Goal: Find contact information: Find contact information

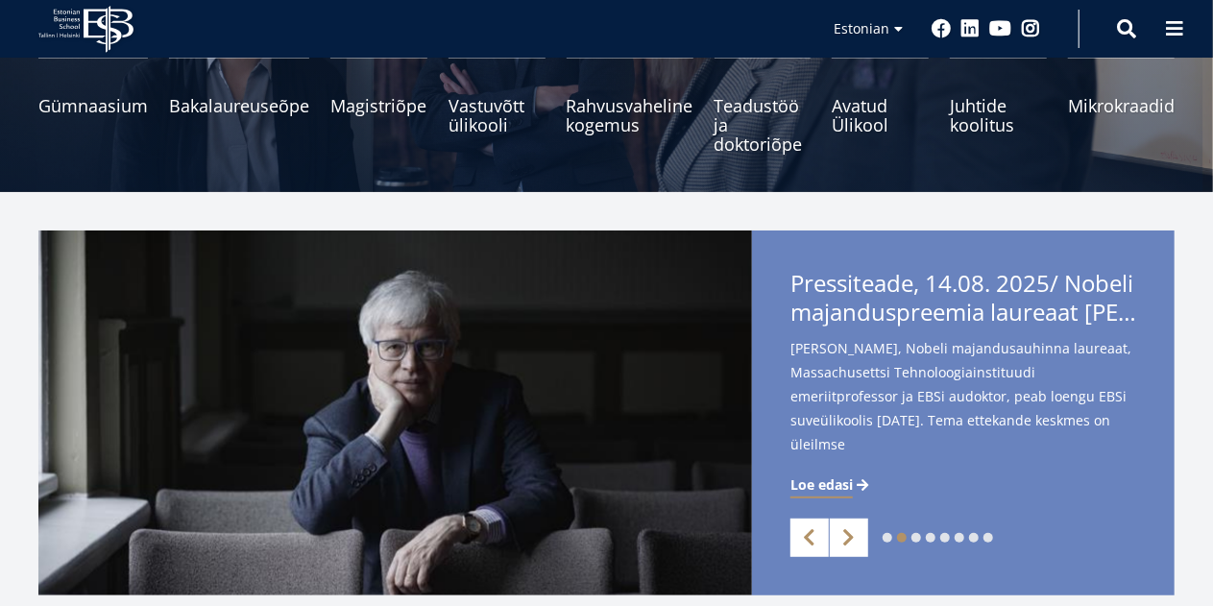
scroll to position [371, 0]
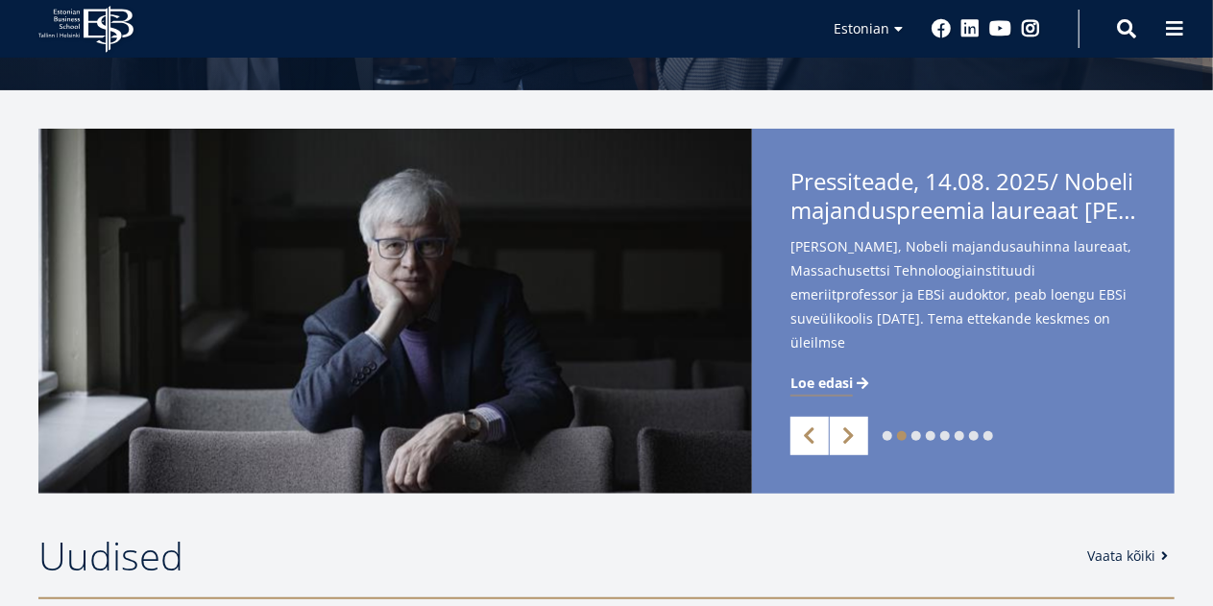
click at [820, 379] on span "Loe edasi" at bounding box center [822, 383] width 62 height 19
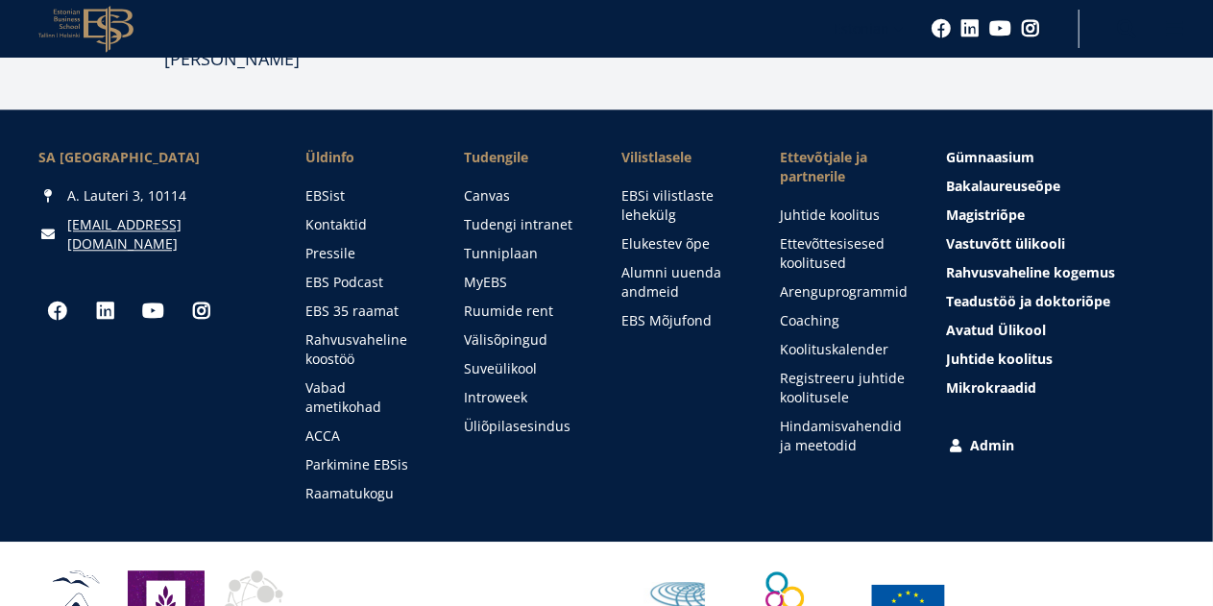
scroll to position [2441, 0]
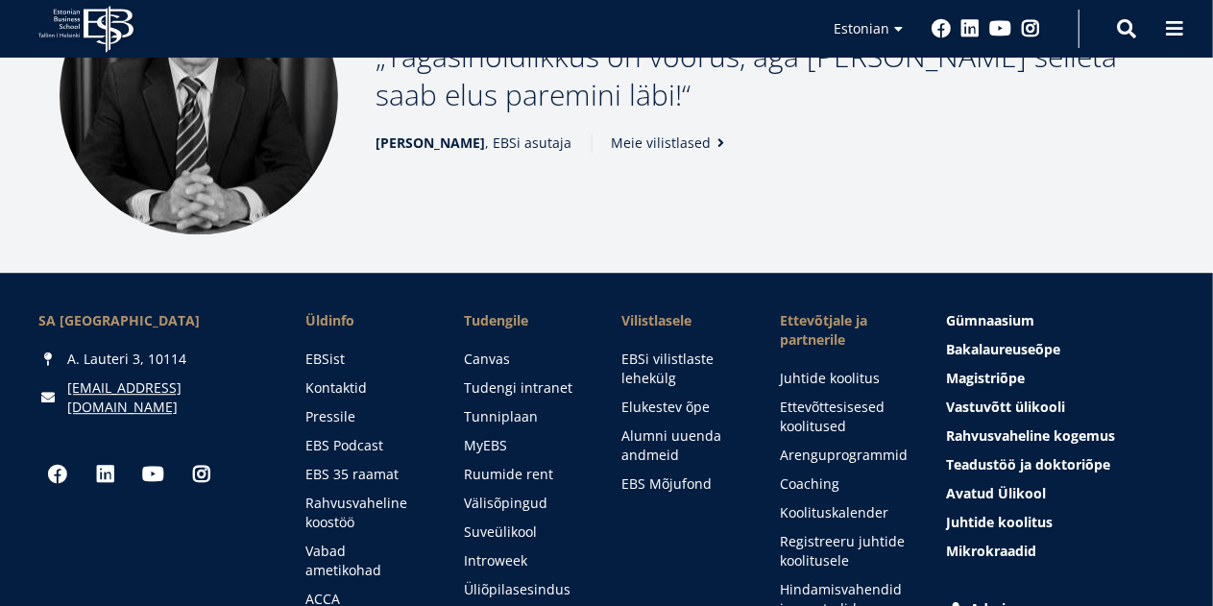
scroll to position [2510, 0]
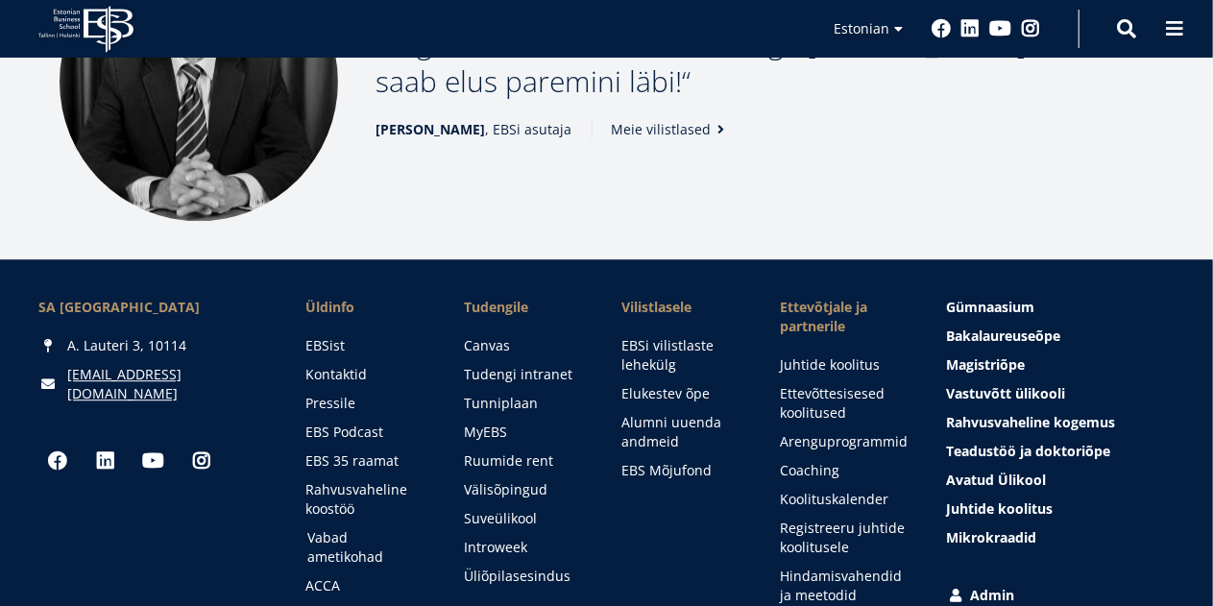
click at [371, 528] on link "Vabad ametikohad" at bounding box center [367, 547] width 120 height 38
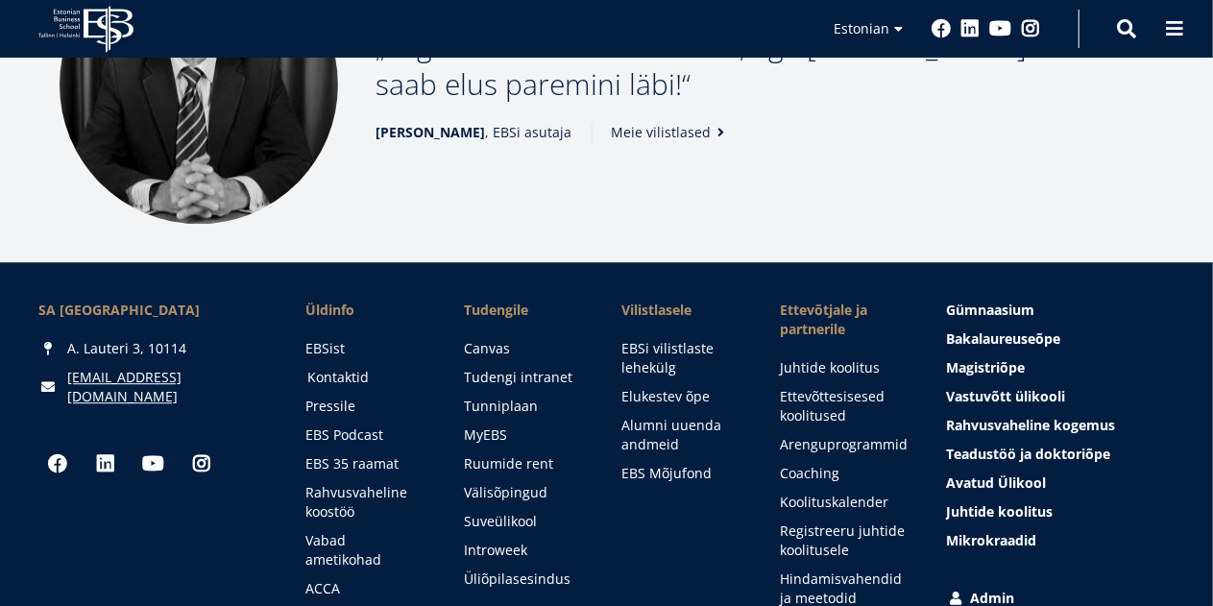
click at [339, 368] on link "Kontaktid" at bounding box center [367, 377] width 120 height 19
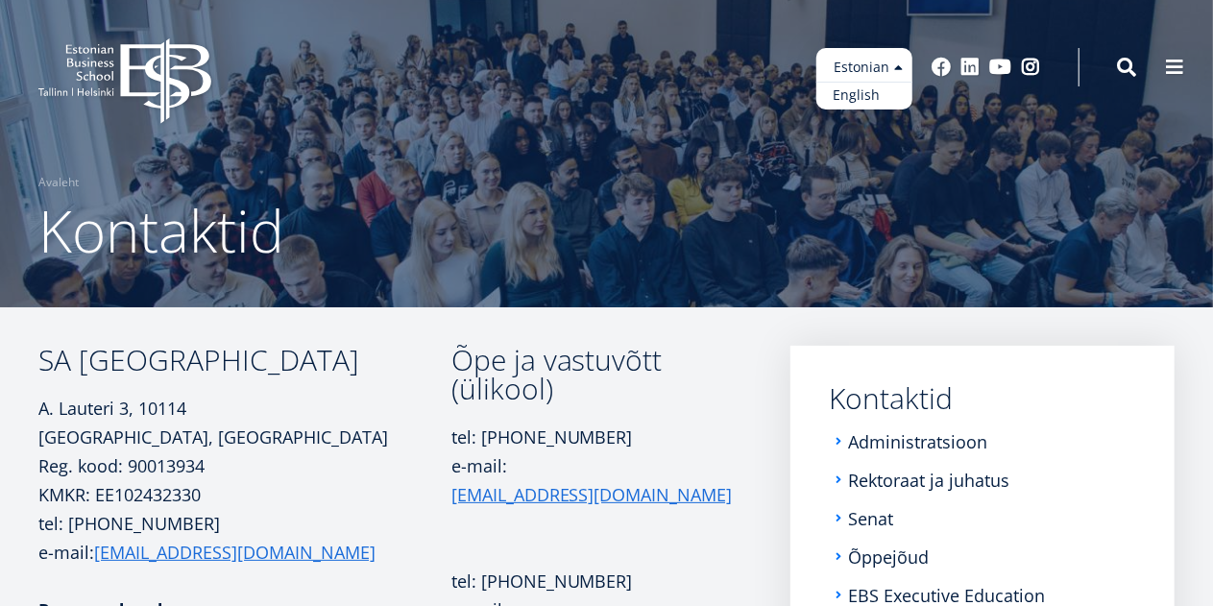
click at [870, 88] on link "English" at bounding box center [864, 96] width 96 height 28
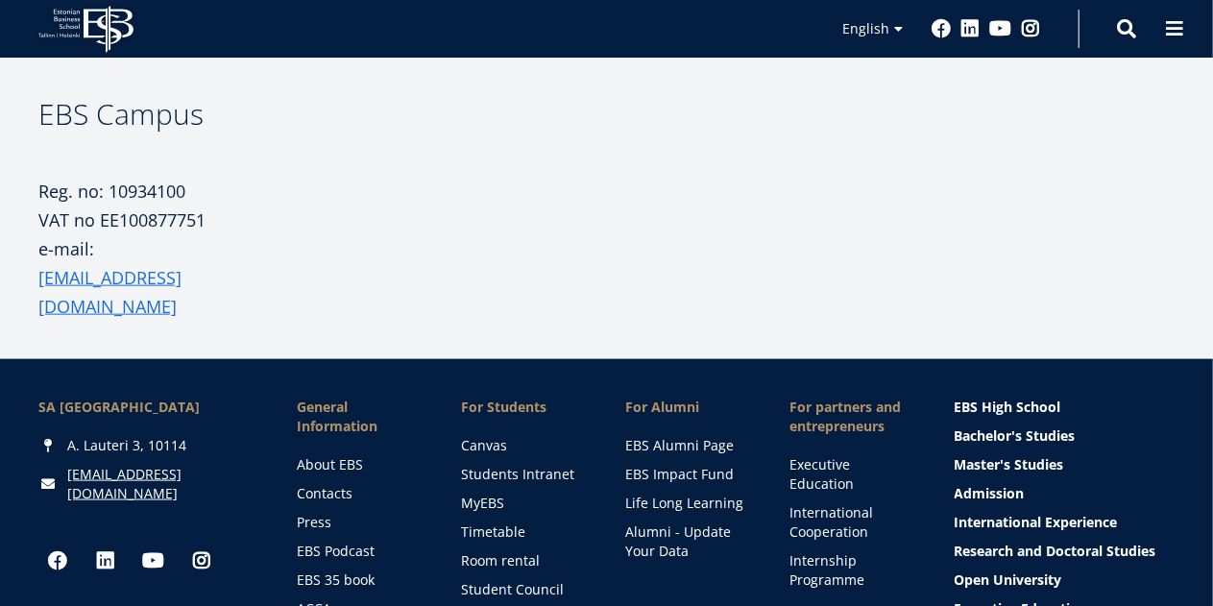
scroll to position [1050, 0]
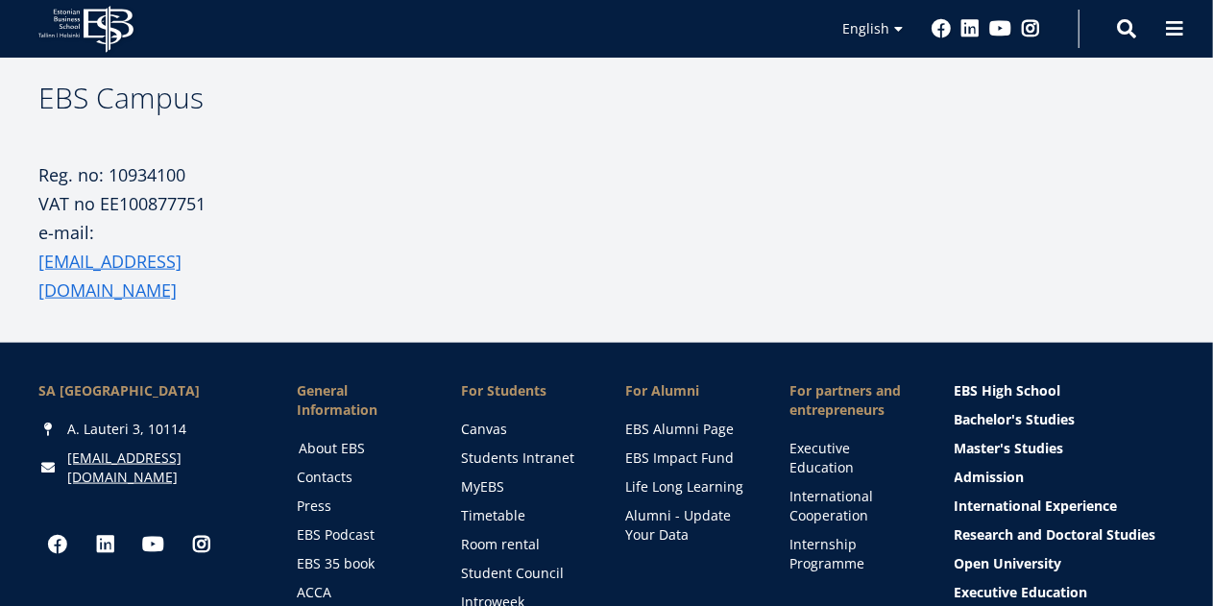
click at [340, 439] on link "About EBS" at bounding box center [362, 448] width 126 height 19
click at [324, 468] on link "Contacts" at bounding box center [362, 477] width 126 height 19
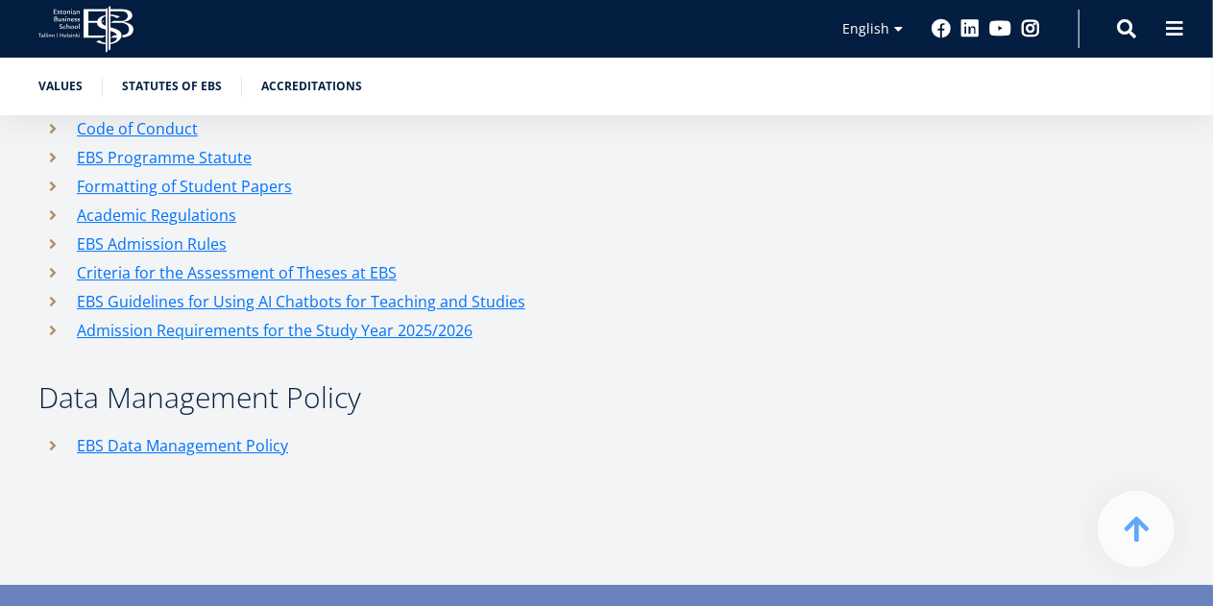
scroll to position [3139, 0]
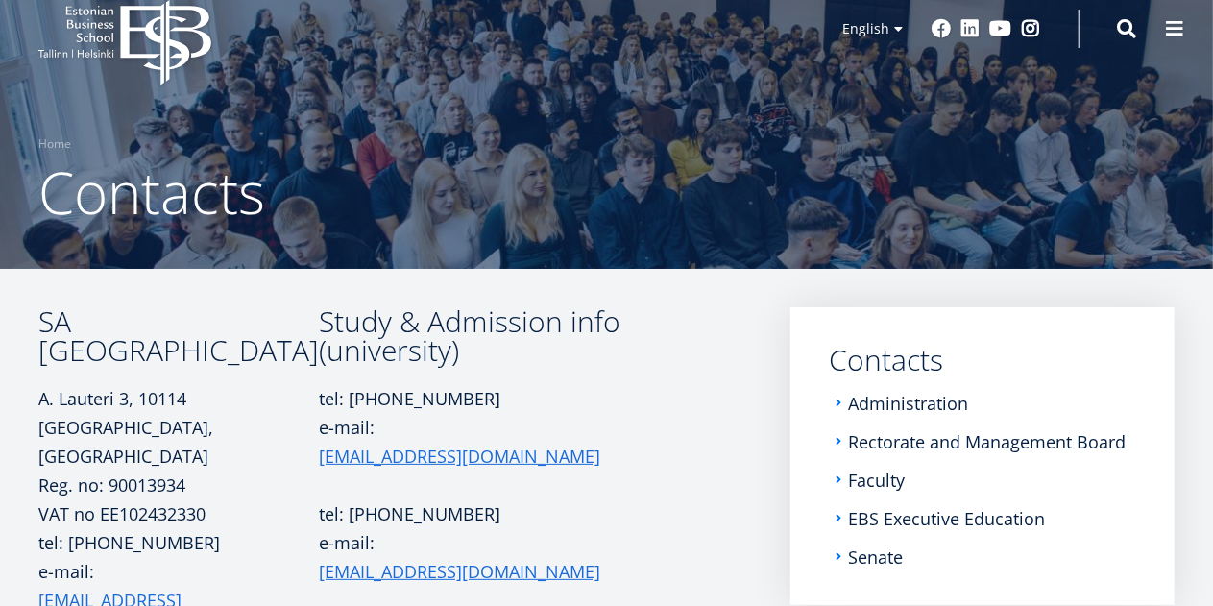
scroll to position [128, 0]
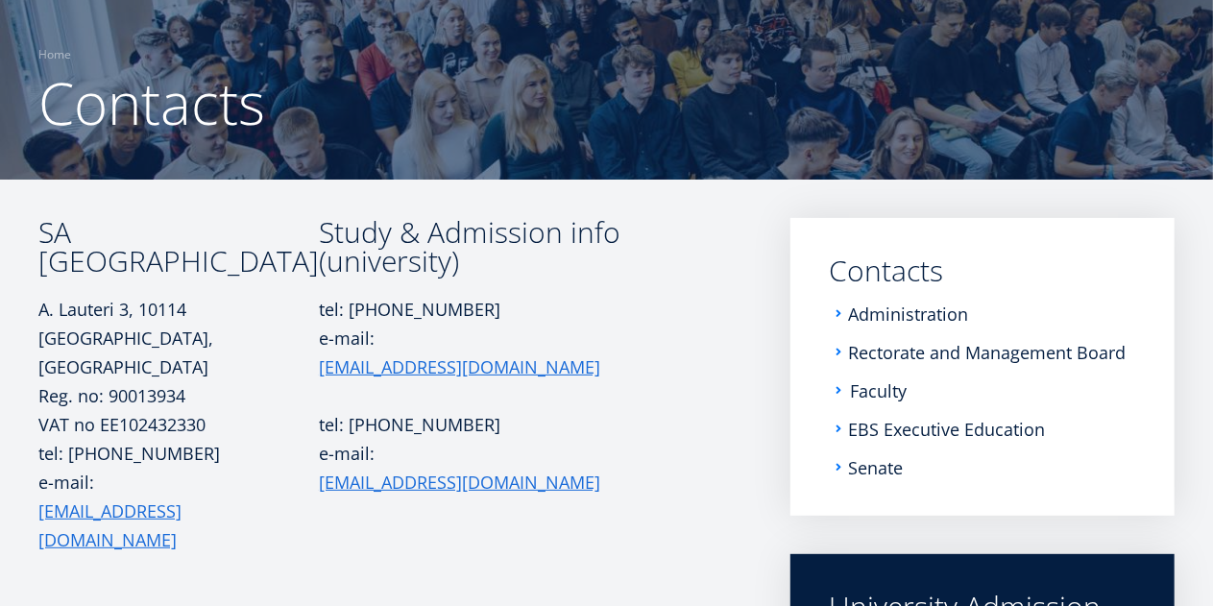
click at [871, 389] on link "Faculty" at bounding box center [878, 390] width 57 height 19
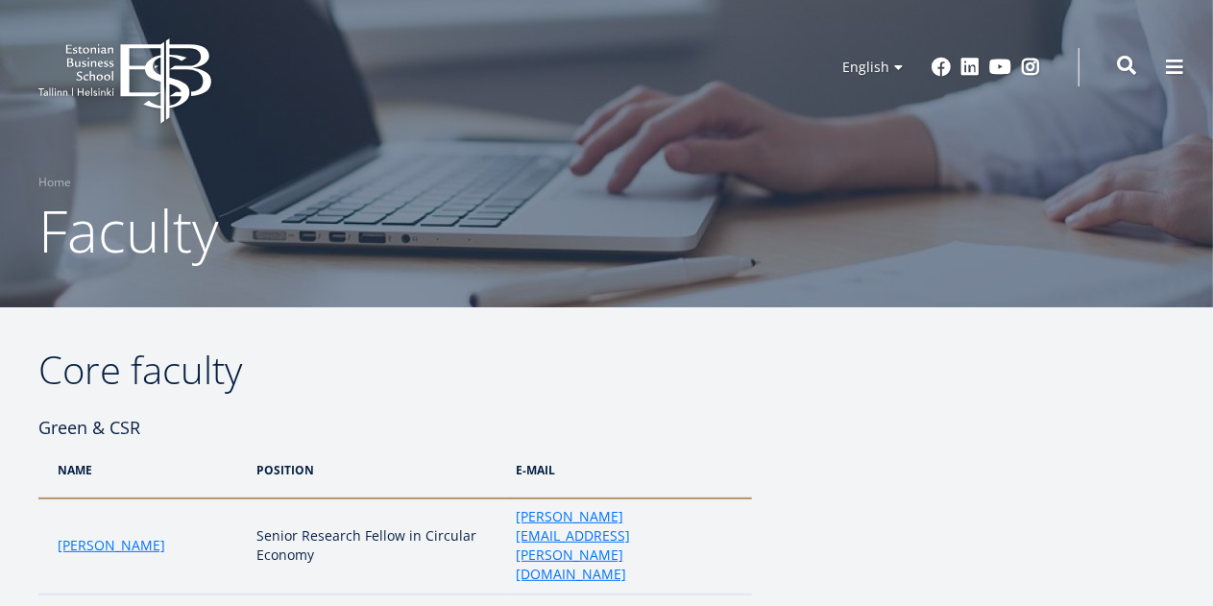
click at [1128, 66] on span at bounding box center [1126, 65] width 19 height 19
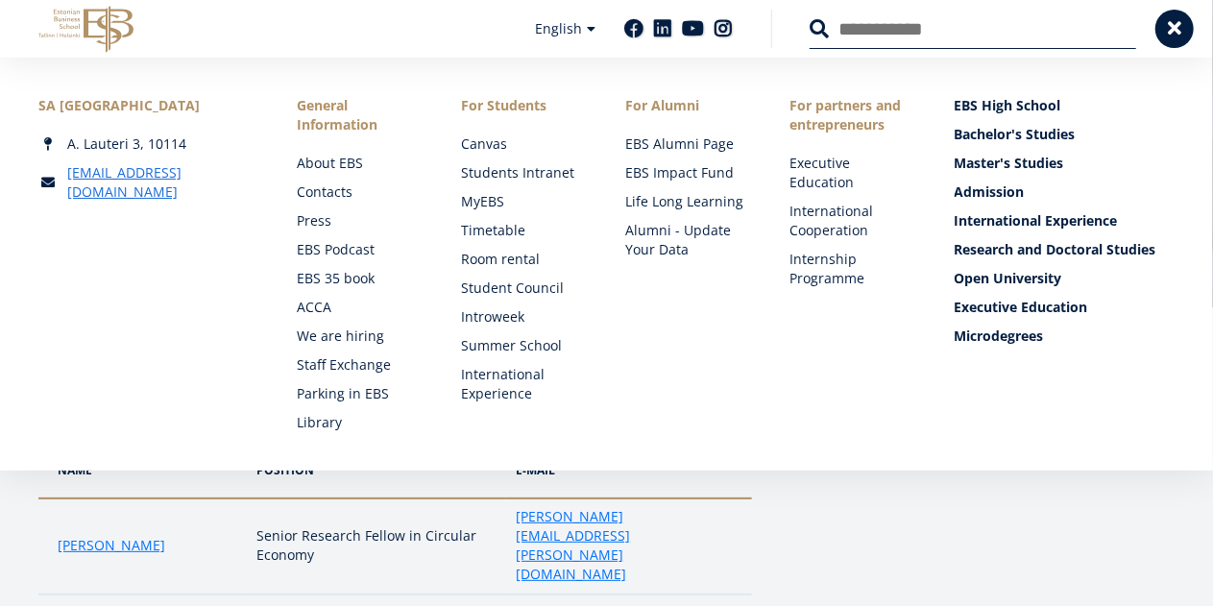
click at [859, 34] on input "Search" at bounding box center [973, 29] width 327 height 40
type input "**********"
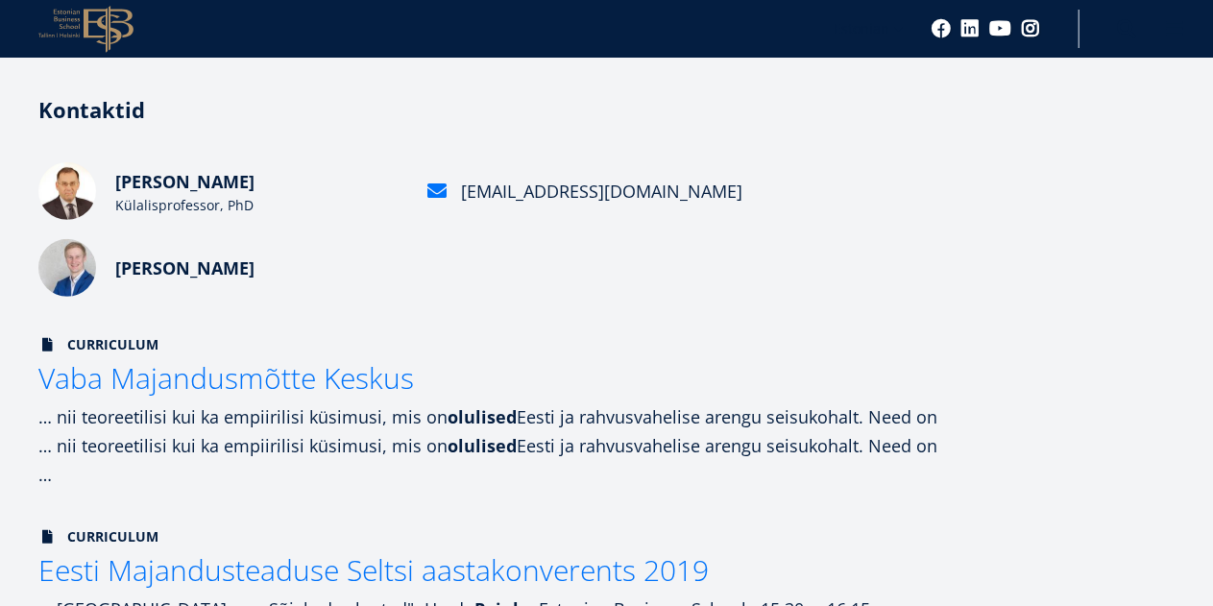
scroll to position [423, 0]
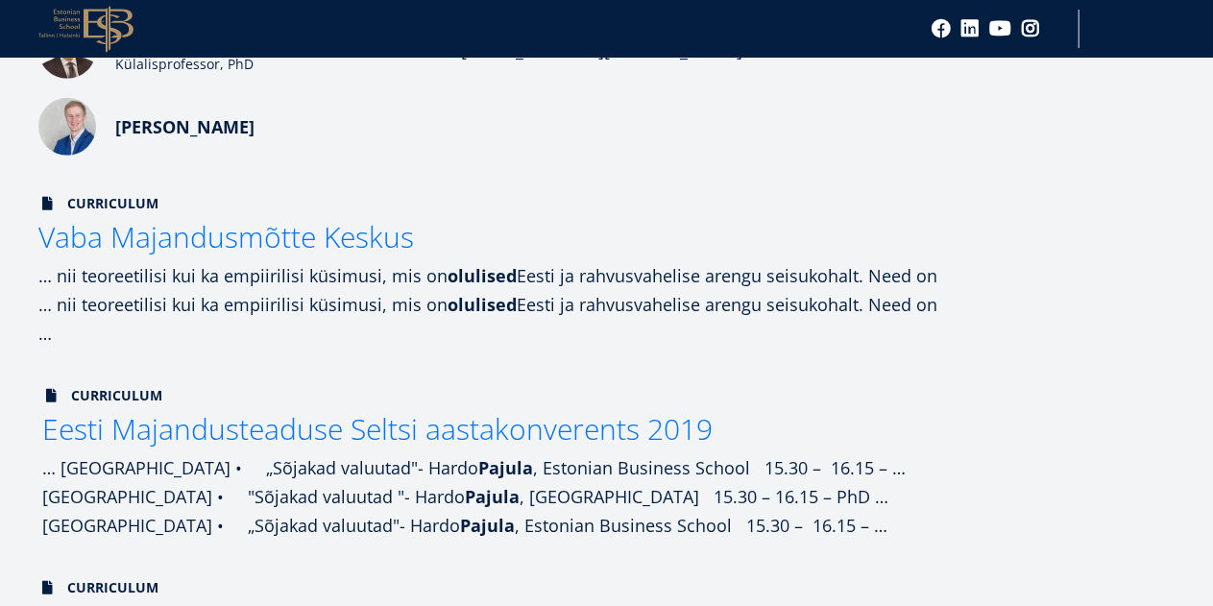
click at [524, 433] on span "Eesti Majandusteaduse Seltsi aastakonverents 2019" at bounding box center [377, 428] width 670 height 39
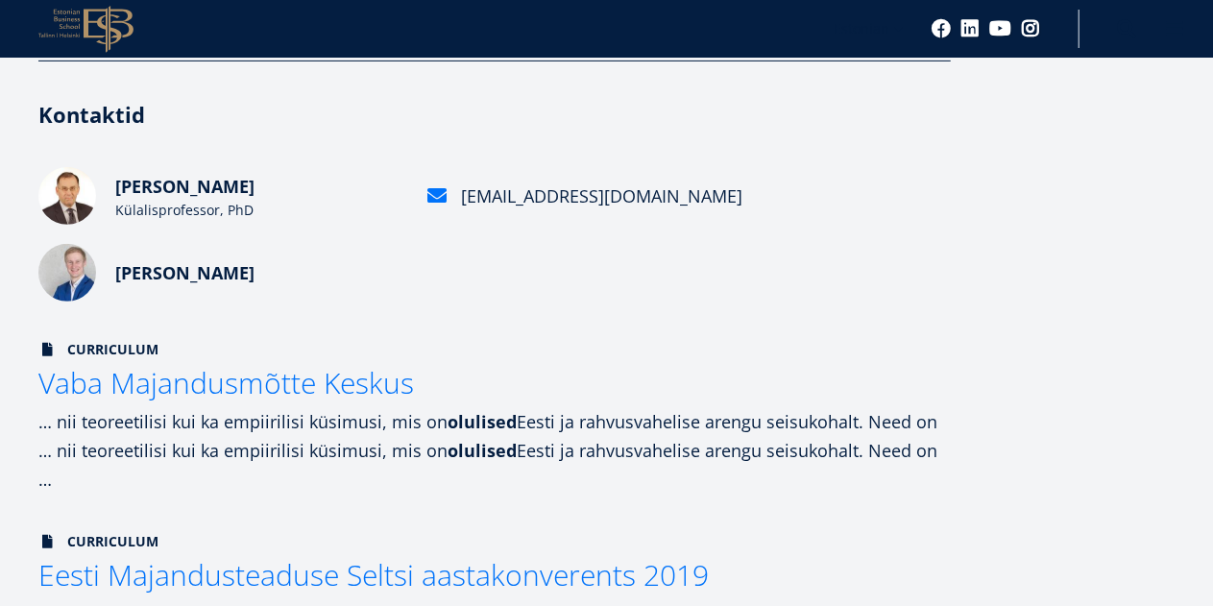
scroll to position [192, 0]
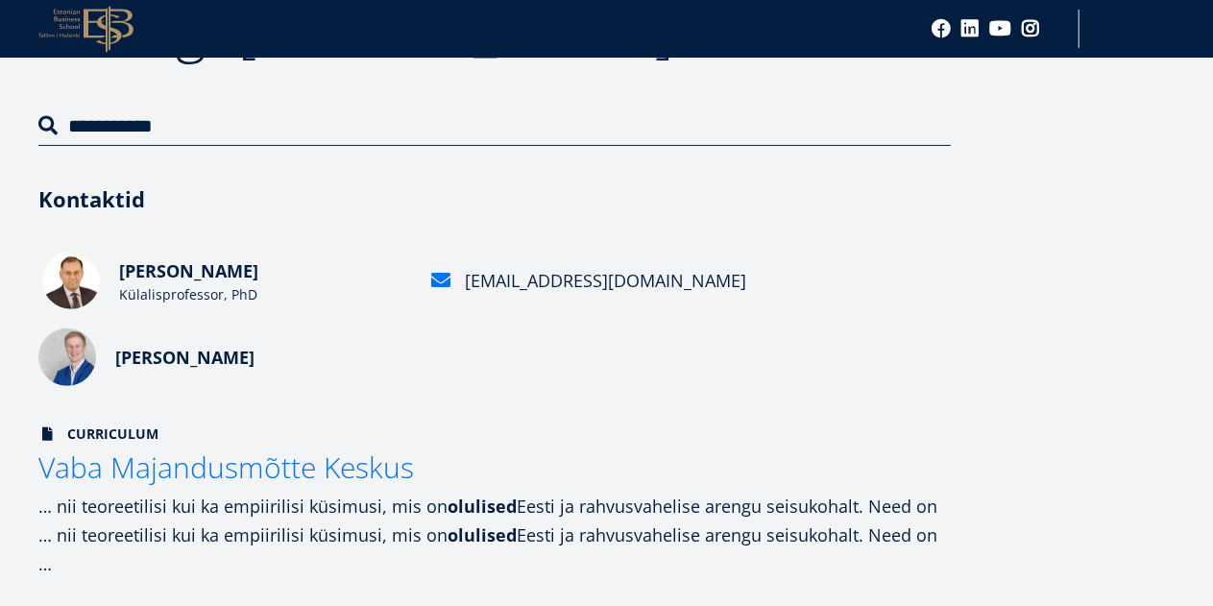
click at [169, 268] on span "[PERSON_NAME]" at bounding box center [188, 270] width 139 height 23
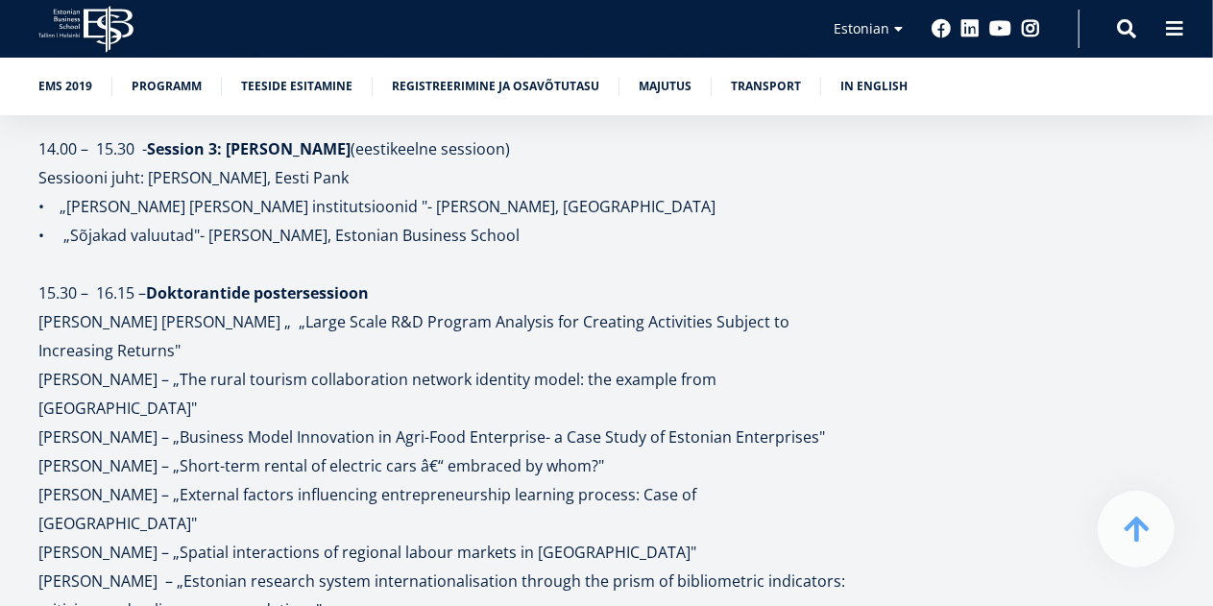
scroll to position [1959, 0]
